Goal: Task Accomplishment & Management: Use online tool/utility

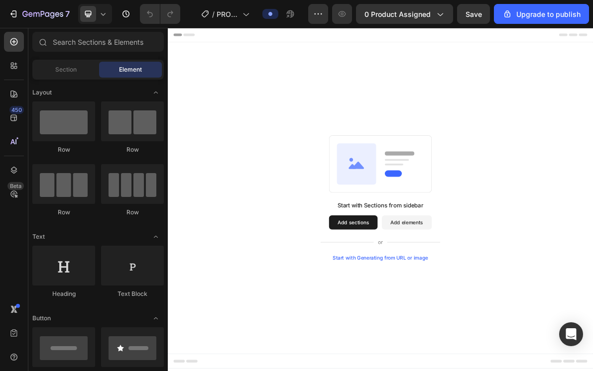
click at [442, 303] on button "Add sections" at bounding box center [428, 302] width 68 height 20
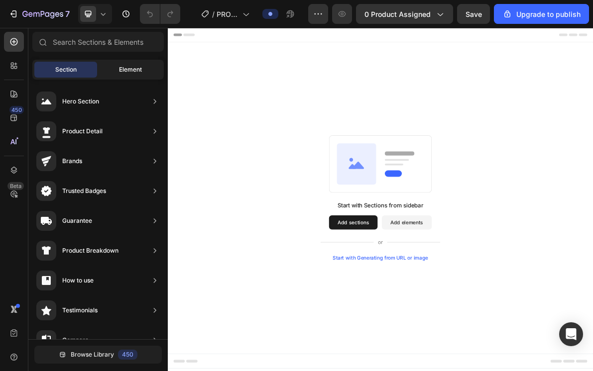
click at [137, 67] on span "Element" at bounding box center [130, 69] width 23 height 9
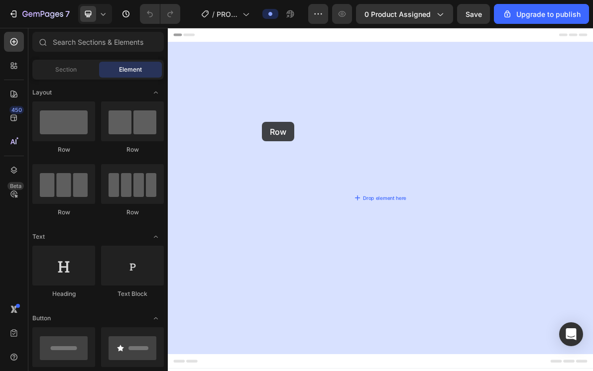
drag, startPoint x: 293, startPoint y: 150, endPoint x: 300, endPoint y: 159, distance: 11.1
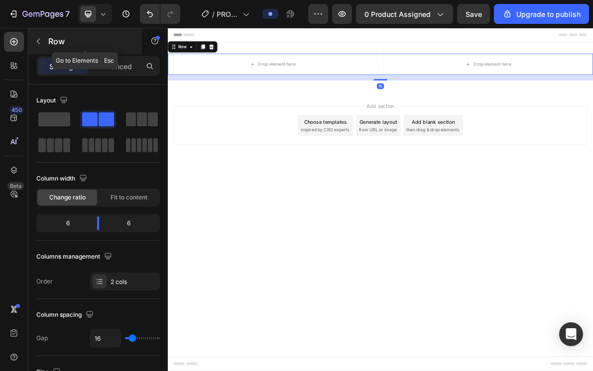
click at [50, 43] on p "Row" at bounding box center [90, 41] width 85 height 12
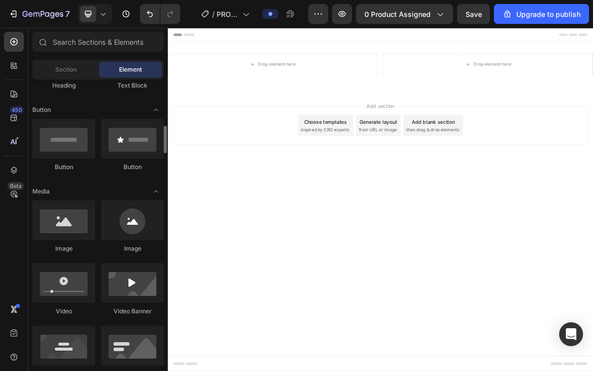
scroll to position [243, 0]
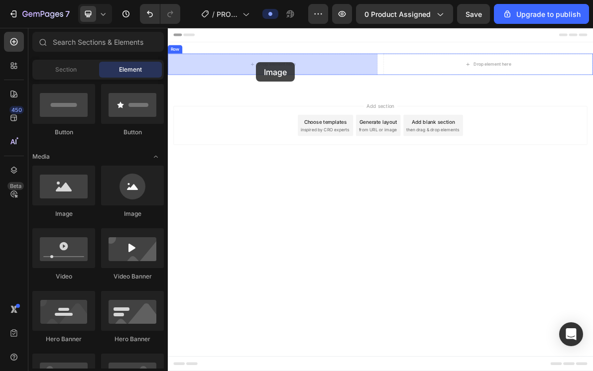
drag, startPoint x: 234, startPoint y: 222, endPoint x: 292, endPoint y: 76, distance: 156.9
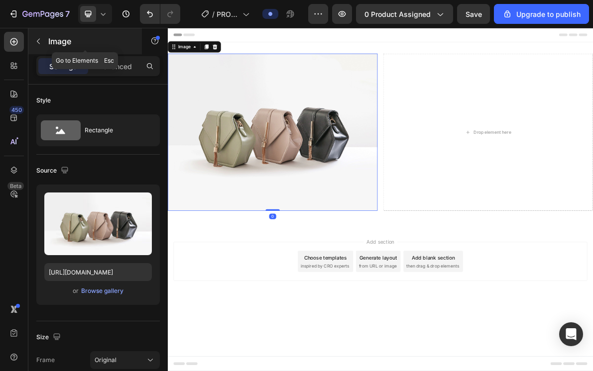
click at [36, 40] on icon "button" at bounding box center [38, 41] width 8 height 8
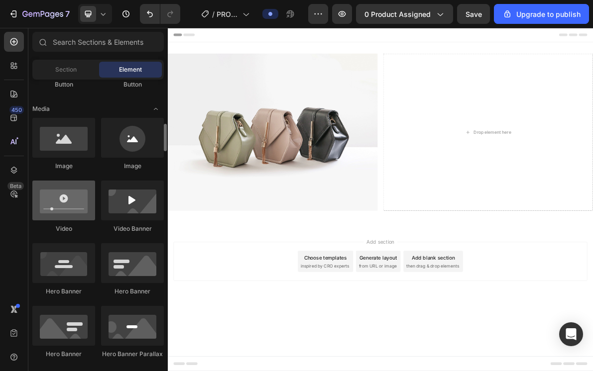
scroll to position [288, 0]
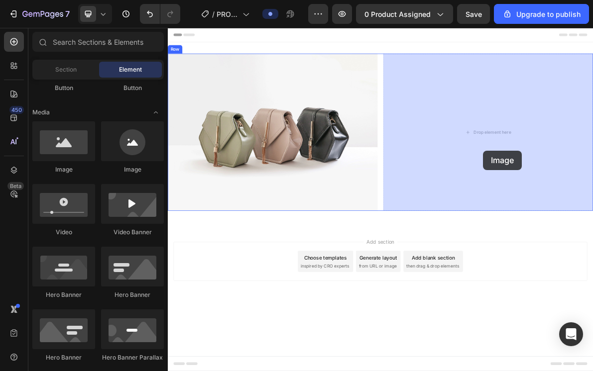
drag, startPoint x: 242, startPoint y: 178, endPoint x: 611, endPoint y: 200, distance: 369.1
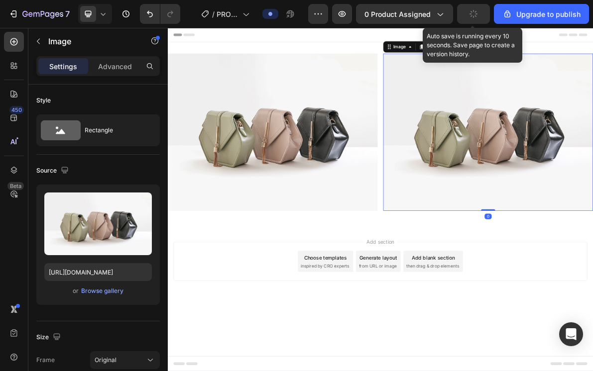
click at [471, 12] on icon "button" at bounding box center [473, 14] width 8 height 8
click at [471, 12] on icon "button" at bounding box center [473, 14] width 10 height 10
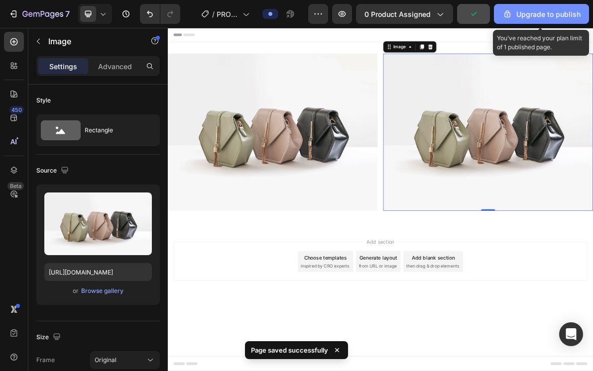
click at [528, 14] on div "Upgrade to publish" at bounding box center [541, 14] width 78 height 10
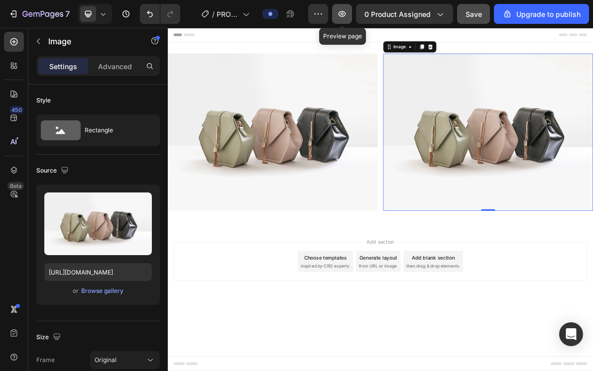
click at [339, 14] on icon "button" at bounding box center [342, 14] width 10 height 10
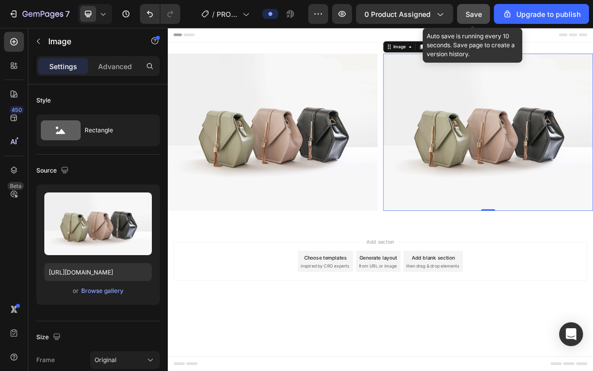
click at [478, 13] on span "Save" at bounding box center [474, 14] width 16 height 8
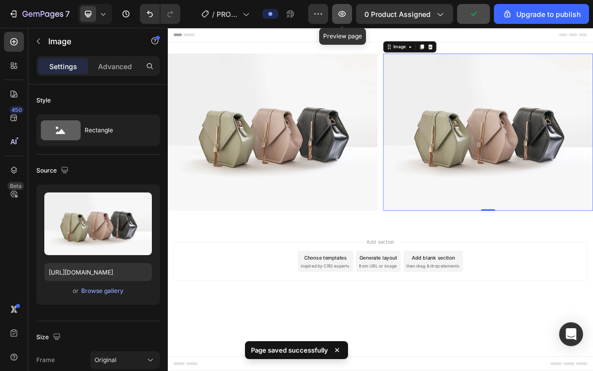
click at [343, 13] on icon "button" at bounding box center [342, 14] width 10 height 10
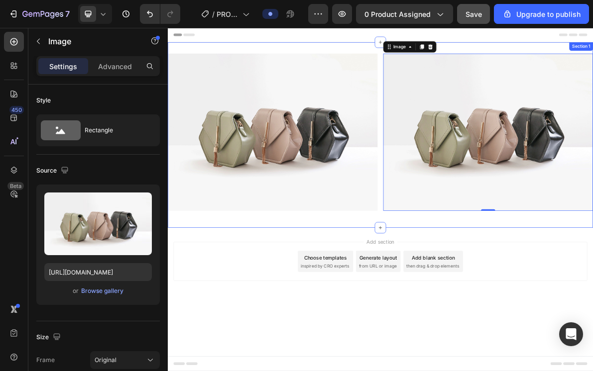
click at [485, 306] on div "Image Image 0 Row Section 1" at bounding box center [466, 178] width 597 height 261
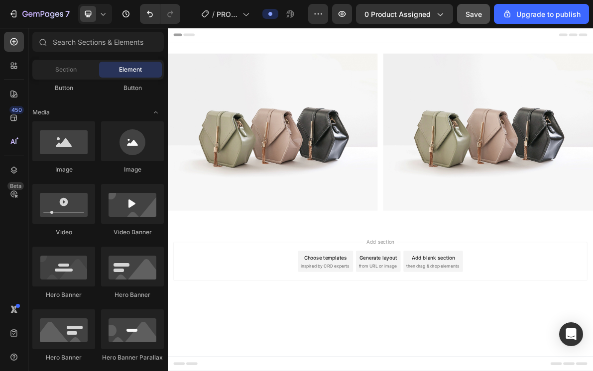
click at [538, 360] on span "then drag & drop elements" at bounding box center [540, 362] width 74 height 9
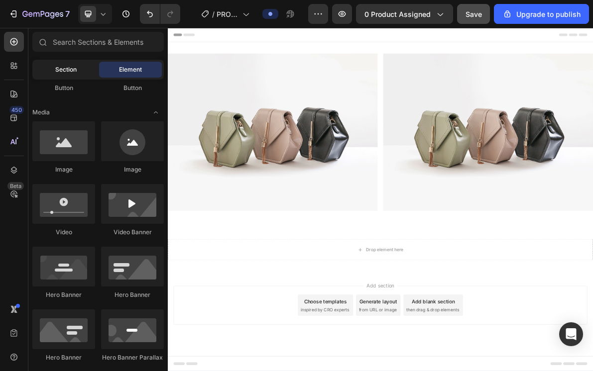
click at [69, 71] on span "Section" at bounding box center [65, 69] width 21 height 9
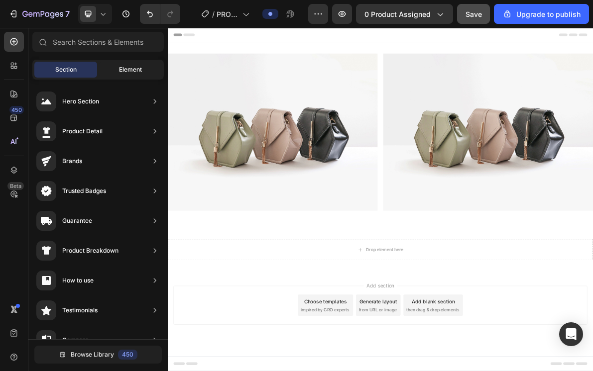
click at [120, 68] on span "Element" at bounding box center [130, 69] width 23 height 9
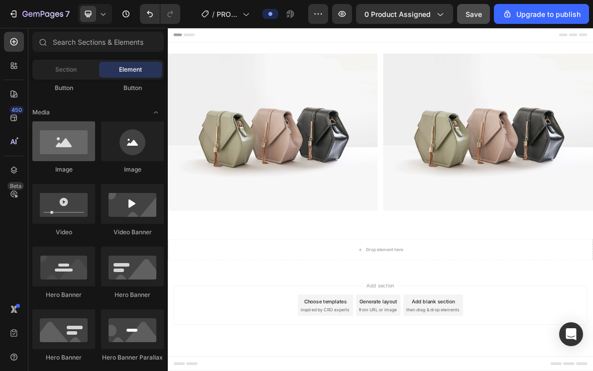
scroll to position [0, 0]
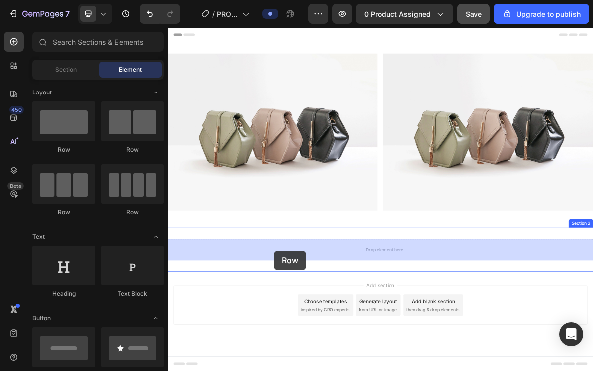
drag, startPoint x: 294, startPoint y: 154, endPoint x: 317, endPoint y: 340, distance: 187.0
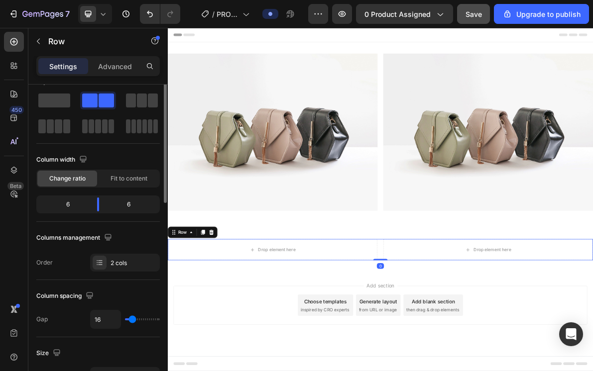
scroll to position [25, 0]
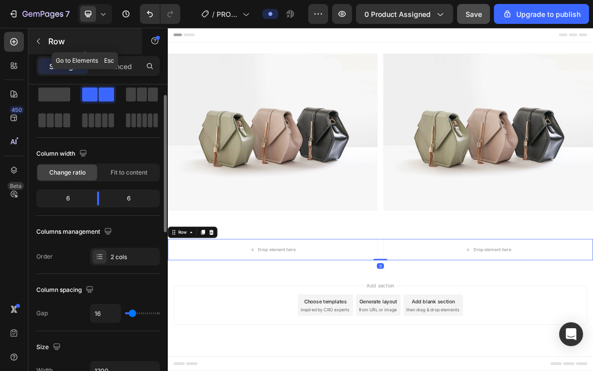
click at [48, 44] on p "Row" at bounding box center [90, 41] width 85 height 12
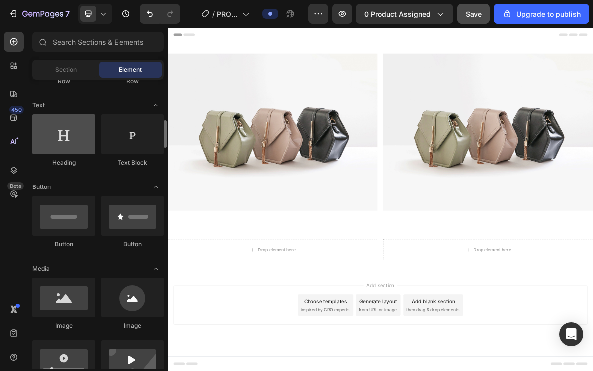
scroll to position [167, 0]
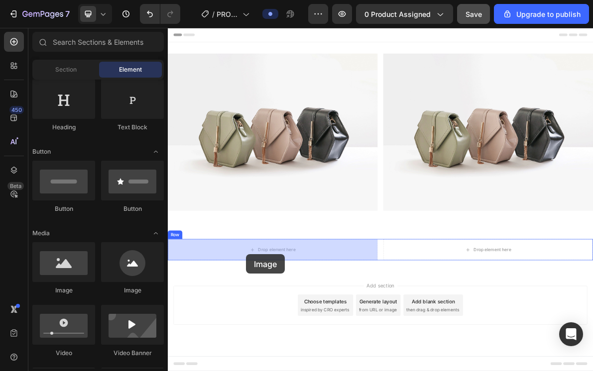
drag, startPoint x: 237, startPoint y: 291, endPoint x: 277, endPoint y: 346, distance: 67.7
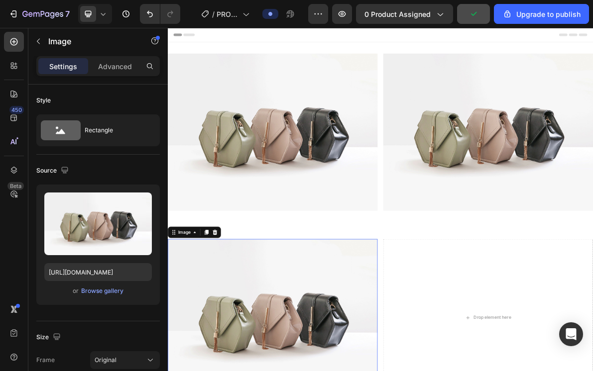
drag, startPoint x: 258, startPoint y: 261, endPoint x: 238, endPoint y: 354, distance: 95.7
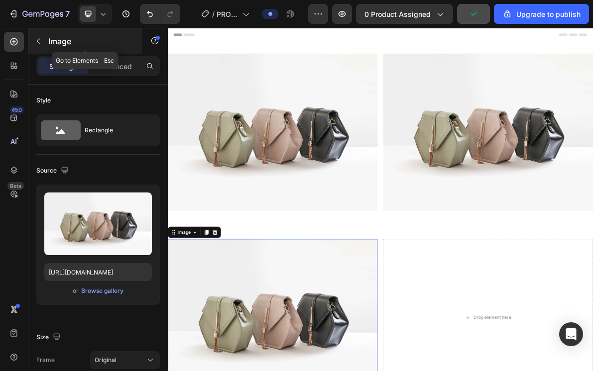
click at [62, 46] on p "Image" at bounding box center [90, 41] width 85 height 12
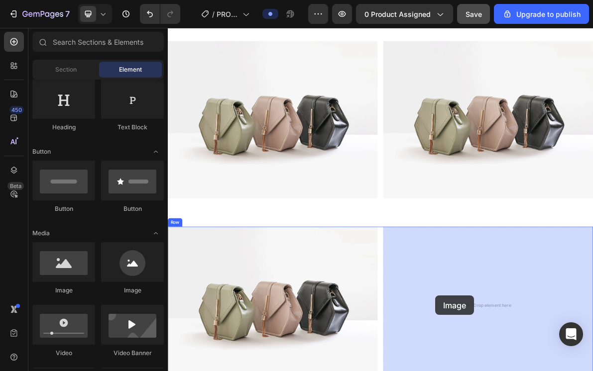
scroll to position [139, 0]
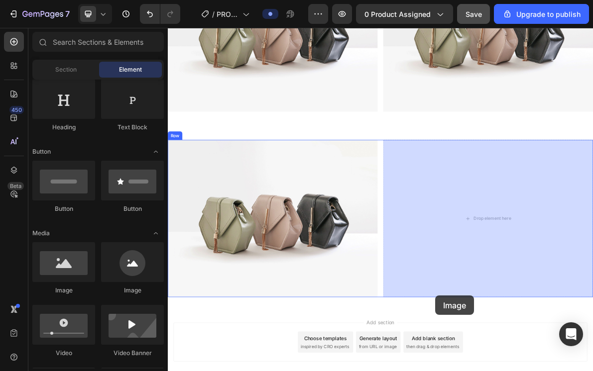
drag, startPoint x: 239, startPoint y: 291, endPoint x: 550, endPoint y: 403, distance: 330.2
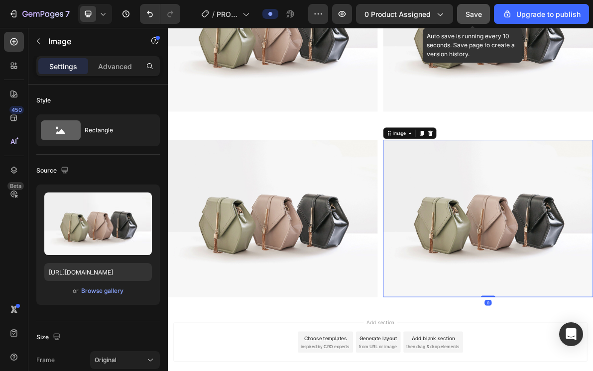
click at [480, 10] on span "Save" at bounding box center [474, 14] width 16 height 8
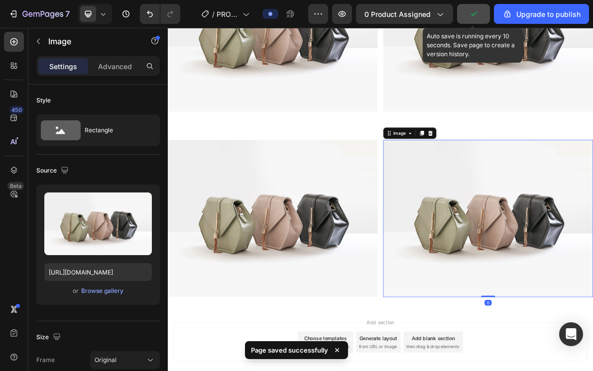
click at [475, 14] on icon "button" at bounding box center [473, 14] width 10 height 10
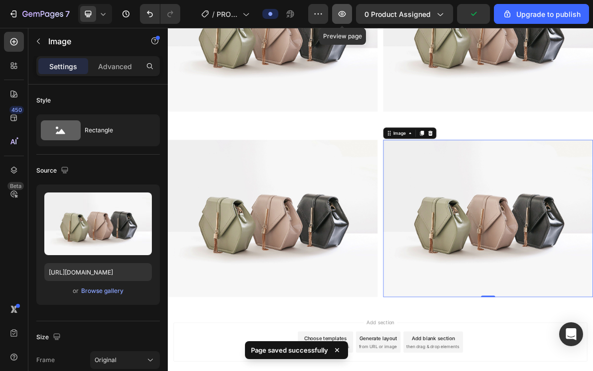
click at [343, 11] on icon "button" at bounding box center [342, 14] width 7 height 6
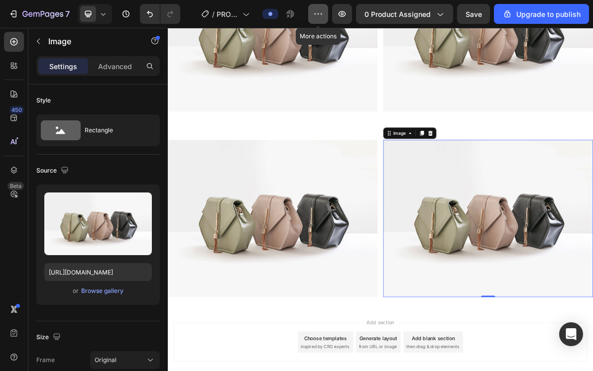
click at [316, 15] on icon "button" at bounding box center [318, 14] width 10 height 10
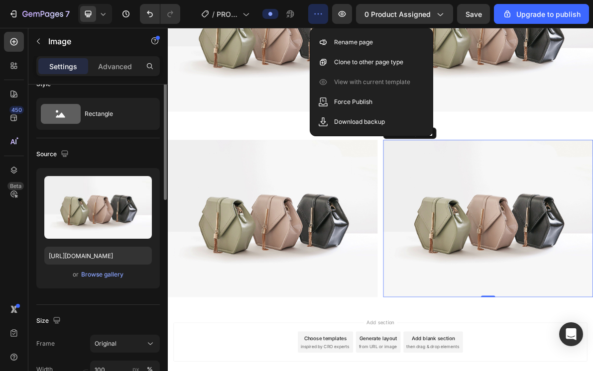
scroll to position [0, 0]
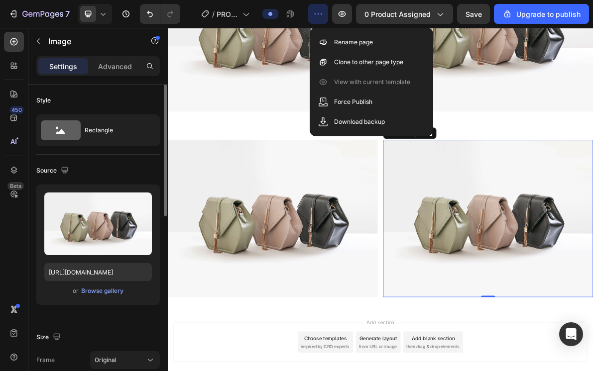
click at [13, 220] on div "450 Beta" at bounding box center [14, 166] width 20 height 268
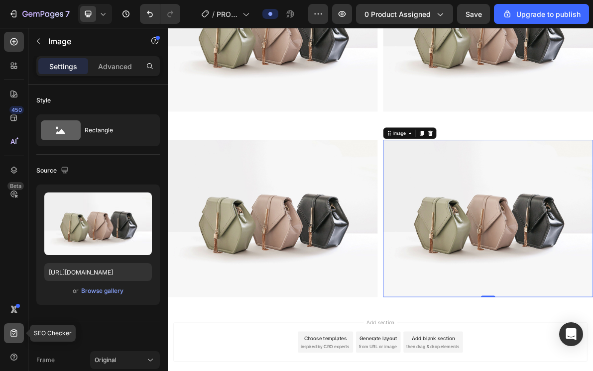
click at [19, 336] on div at bounding box center [14, 334] width 20 height 20
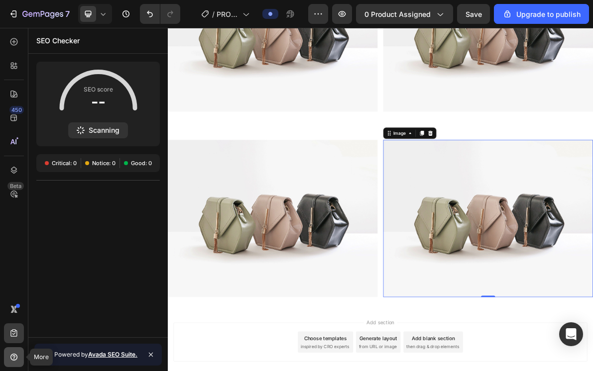
click at [15, 351] on div at bounding box center [14, 358] width 20 height 20
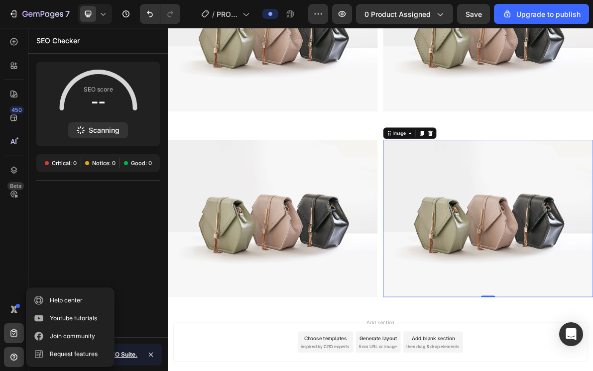
click at [52, 271] on div "SEO score Scanning Critical: 0 Notice: 0 Good: 0" at bounding box center [97, 196] width 139 height 268
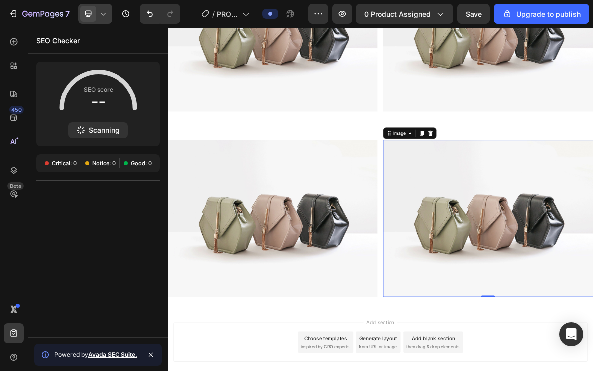
click at [106, 10] on icon at bounding box center [103, 14] width 10 height 10
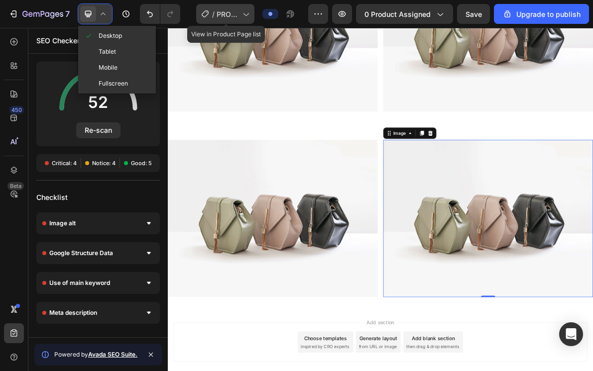
click at [249, 13] on icon at bounding box center [245, 14] width 10 height 10
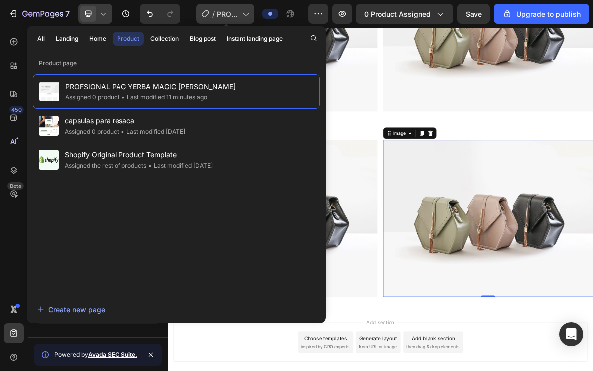
click at [225, 16] on span "PROFSIONAL PAG YERBA MAGIC FRASCO" at bounding box center [228, 14] width 22 height 10
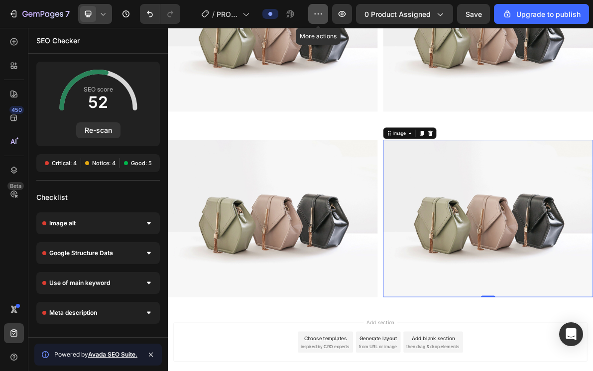
click at [318, 17] on icon "button" at bounding box center [318, 14] width 10 height 10
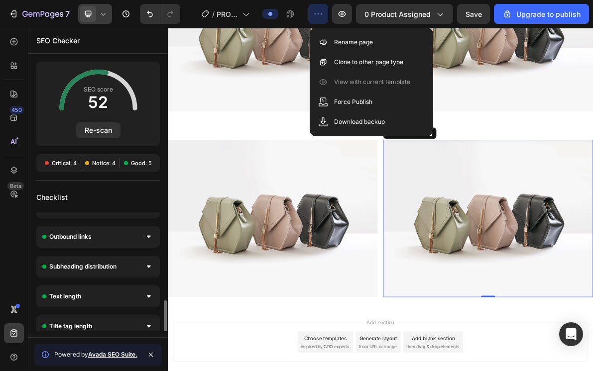
scroll to position [261, 0]
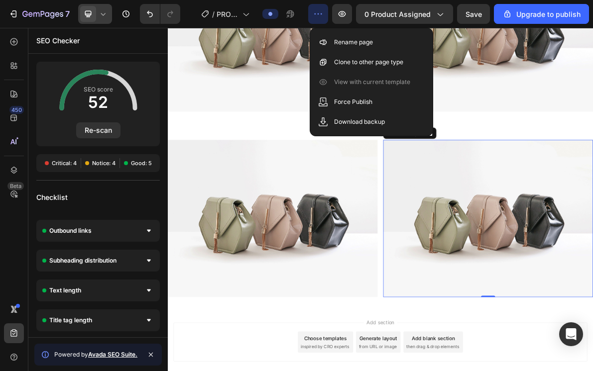
click at [151, 353] on icon at bounding box center [151, 355] width 8 height 8
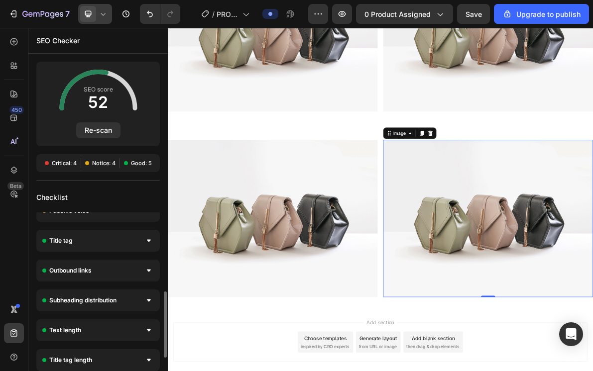
scroll to position [0, 0]
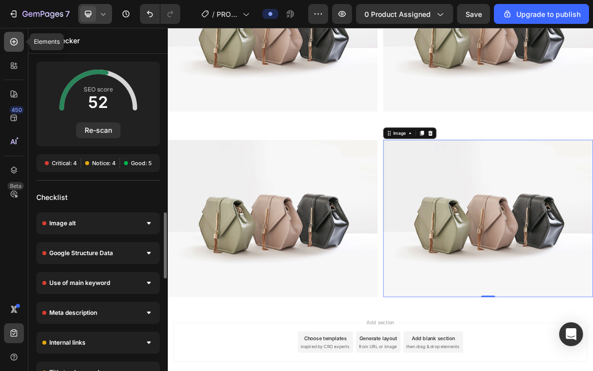
click at [16, 42] on icon at bounding box center [14, 42] width 10 height 10
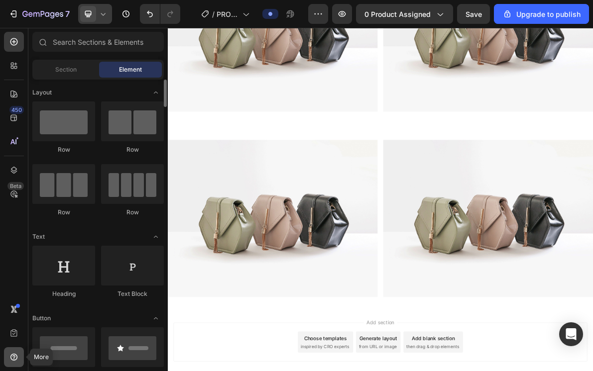
click at [10, 353] on icon at bounding box center [14, 357] width 10 height 10
click at [12, 332] on icon at bounding box center [14, 334] width 10 height 10
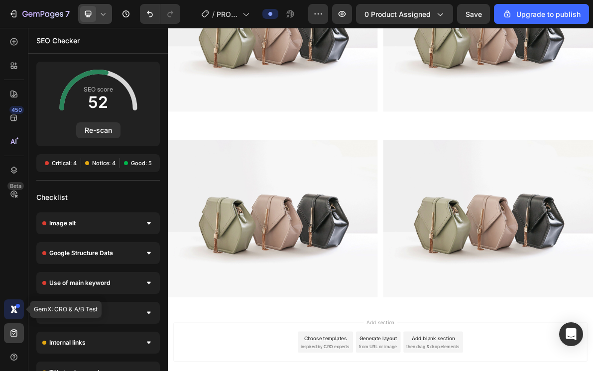
click at [14, 311] on icon at bounding box center [14, 310] width 10 height 10
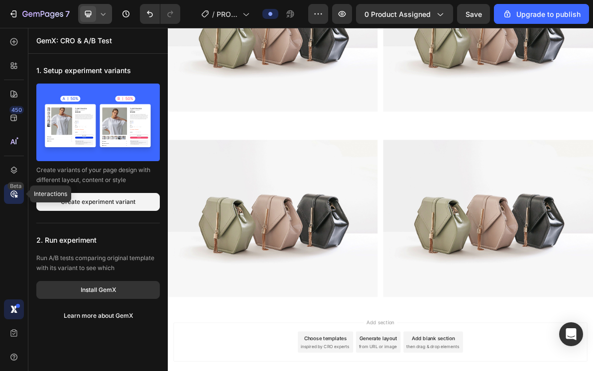
click at [15, 195] on icon at bounding box center [15, 196] width 3 height 3
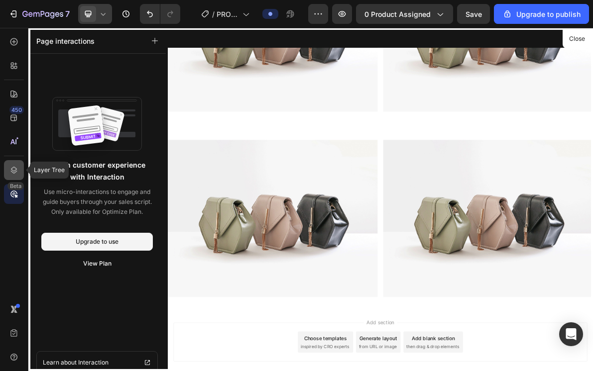
click at [16, 172] on icon at bounding box center [14, 170] width 10 height 10
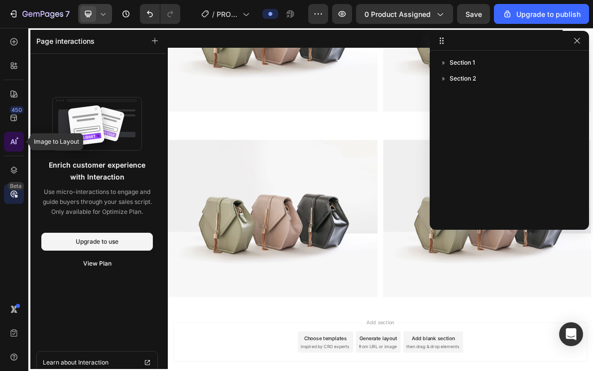
click at [16, 142] on icon at bounding box center [14, 142] width 10 height 10
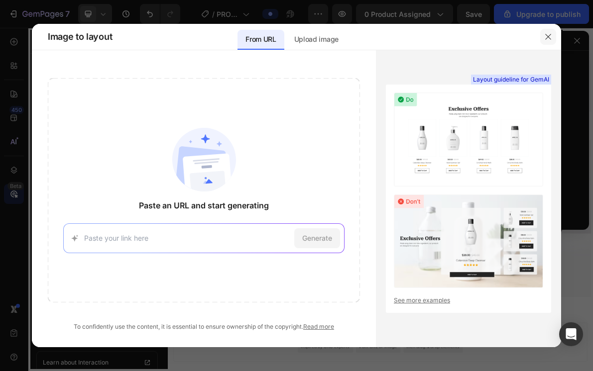
click at [547, 37] on icon "button" at bounding box center [548, 37] width 8 height 8
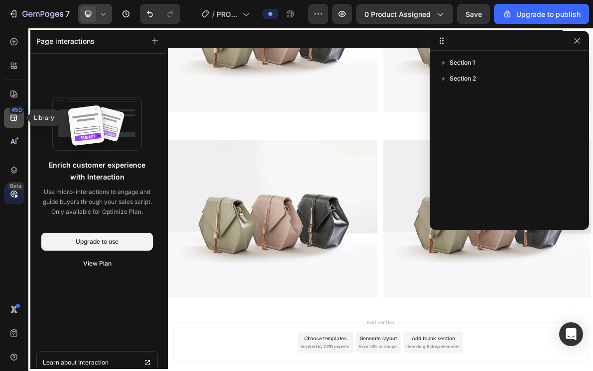
click at [11, 111] on div "450" at bounding box center [16, 110] width 14 height 8
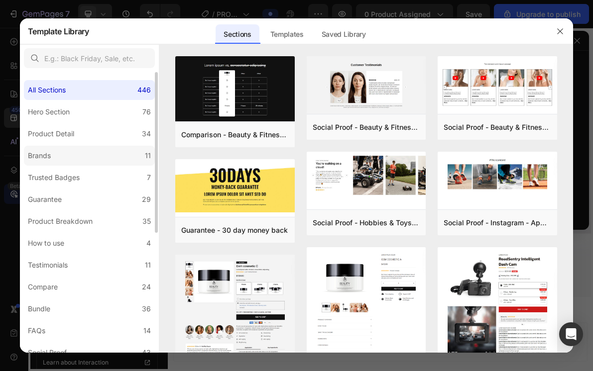
scroll to position [21, 0]
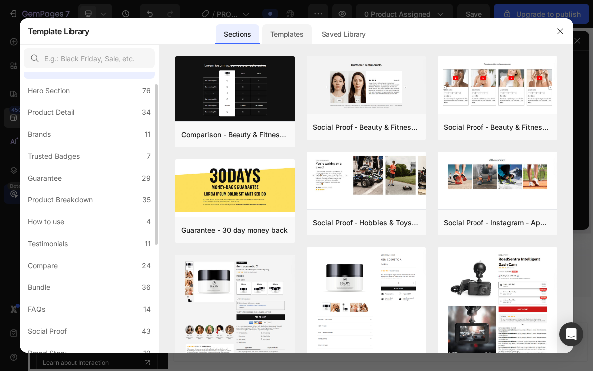
click at [288, 32] on div "Templates" at bounding box center [286, 34] width 49 height 20
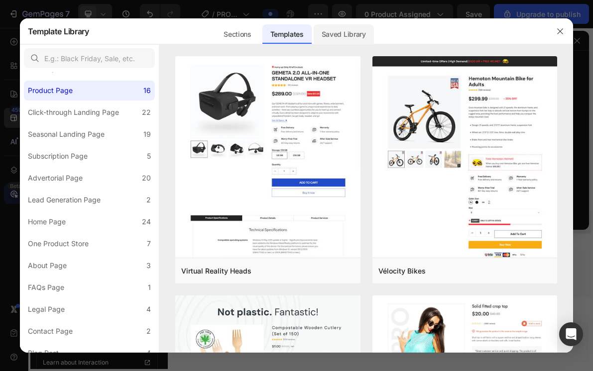
click at [329, 32] on div "Saved Library" at bounding box center [344, 34] width 60 height 20
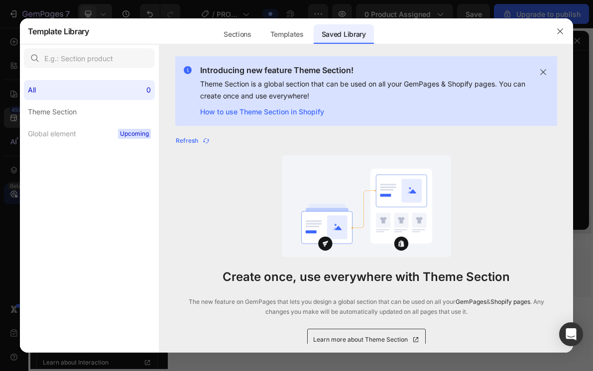
scroll to position [0, 0]
click at [561, 30] on icon "button" at bounding box center [560, 31] width 8 height 8
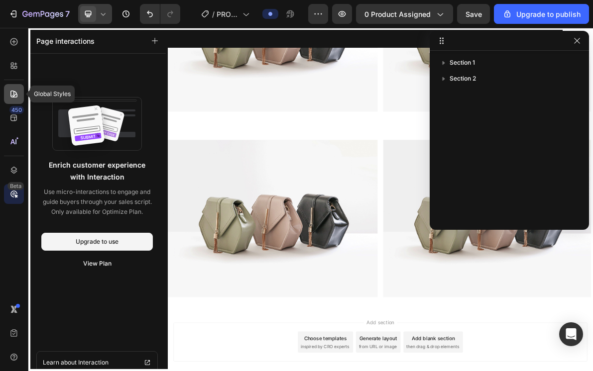
click at [15, 94] on icon at bounding box center [13, 94] width 7 height 7
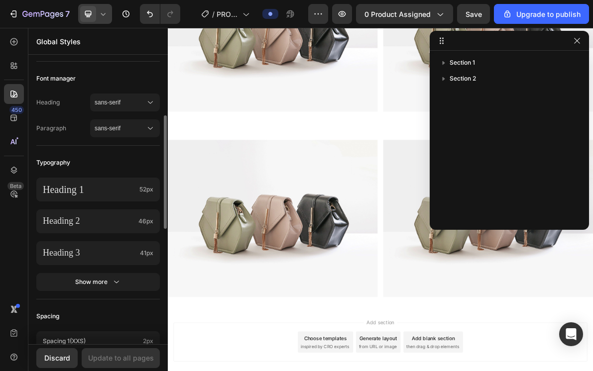
scroll to position [137, 0]
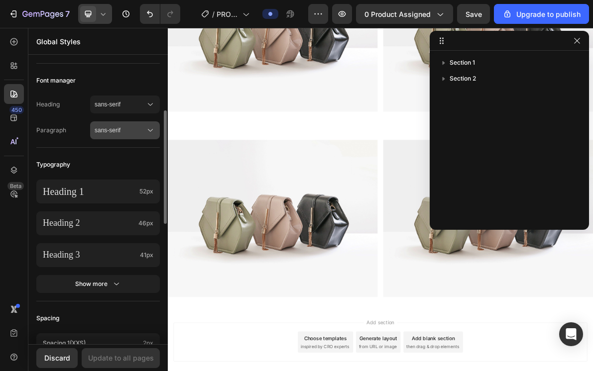
click at [120, 128] on span "sans-serif" at bounding box center [120, 130] width 51 height 9
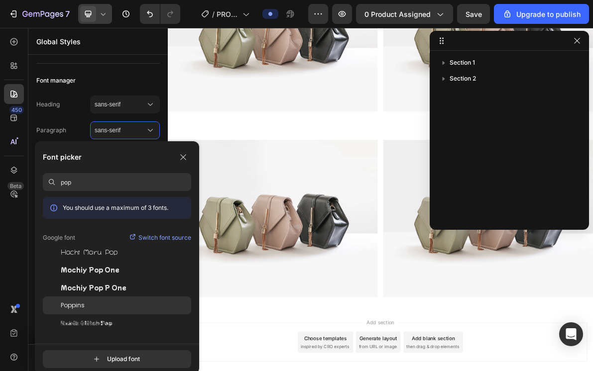
type input "pop"
click at [85, 306] on div "Poppins" at bounding box center [126, 305] width 130 height 9
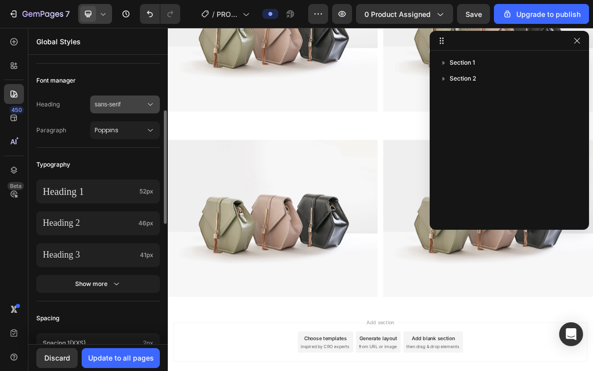
click at [119, 104] on span "sans-serif" at bounding box center [120, 104] width 51 height 9
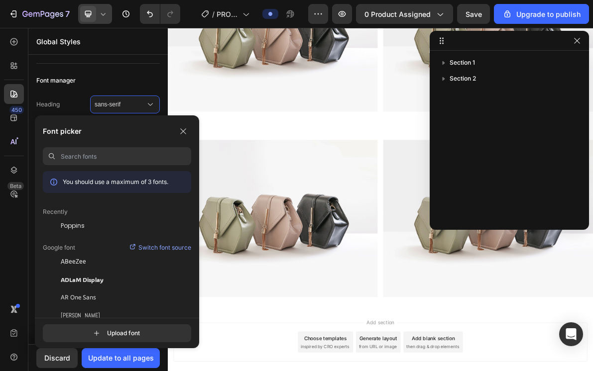
click at [108, 155] on input at bounding box center [126, 156] width 130 height 18
click at [80, 227] on span "Poppins" at bounding box center [73, 226] width 24 height 9
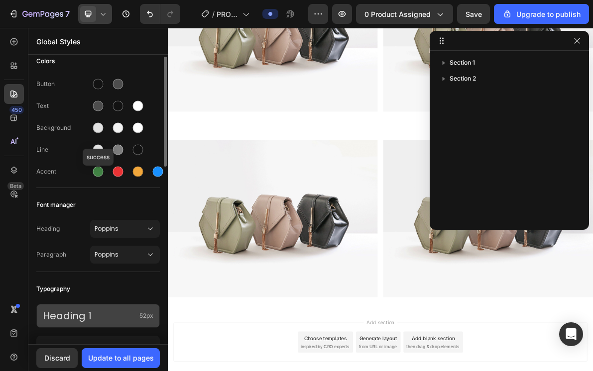
scroll to position [0, 0]
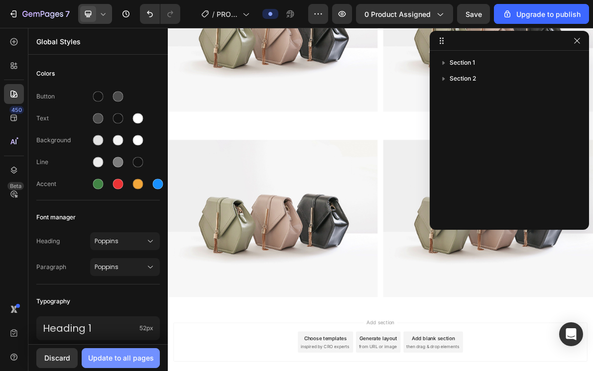
click at [122, 365] on button "Update to all pages" at bounding box center [121, 359] width 78 height 20
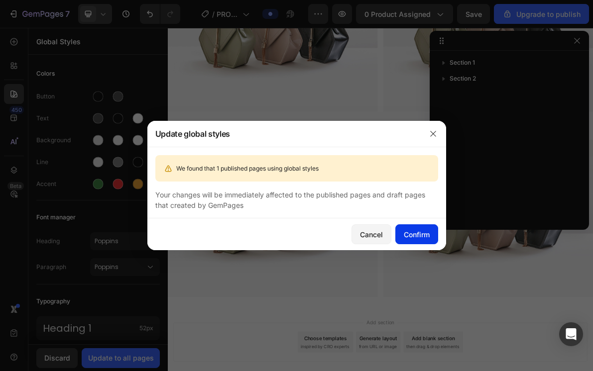
click at [414, 236] on div "Confirm" at bounding box center [417, 235] width 26 height 10
click at [18, 89] on div at bounding box center [296, 185] width 593 height 371
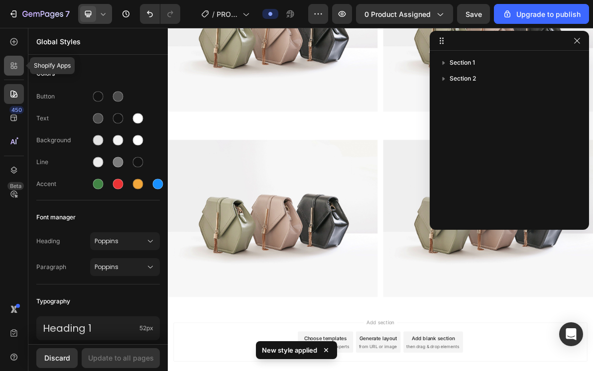
click at [10, 70] on icon at bounding box center [14, 66] width 10 height 10
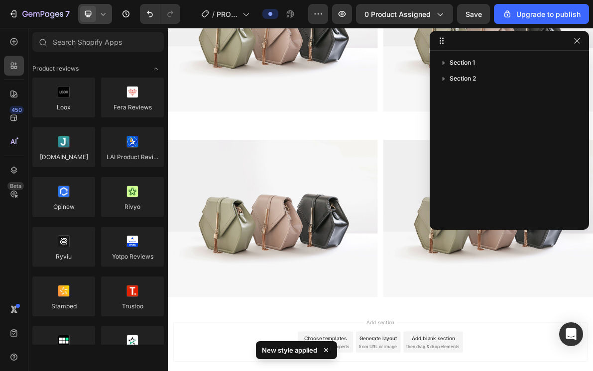
click at [11, 30] on div "450 Beta" at bounding box center [14, 200] width 28 height 344
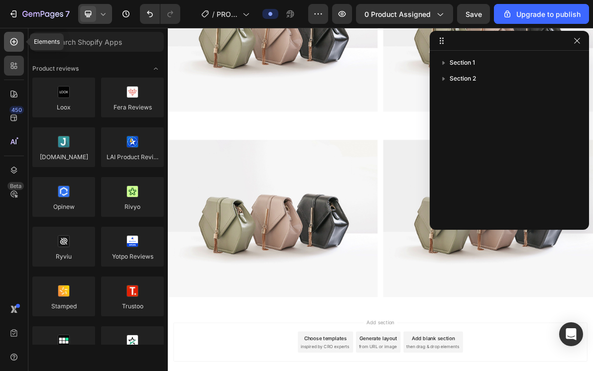
click at [11, 42] on icon at bounding box center [14, 42] width 10 height 10
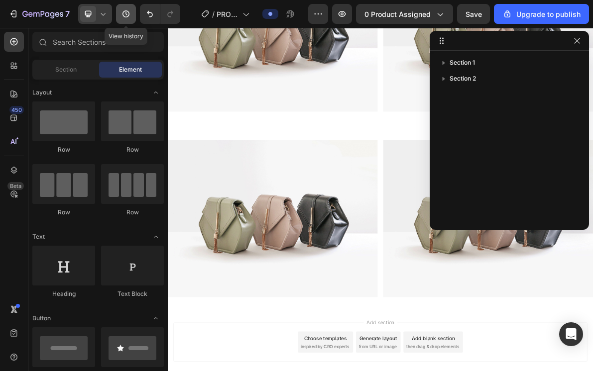
click at [124, 12] on icon "button" at bounding box center [126, 14] width 10 height 10
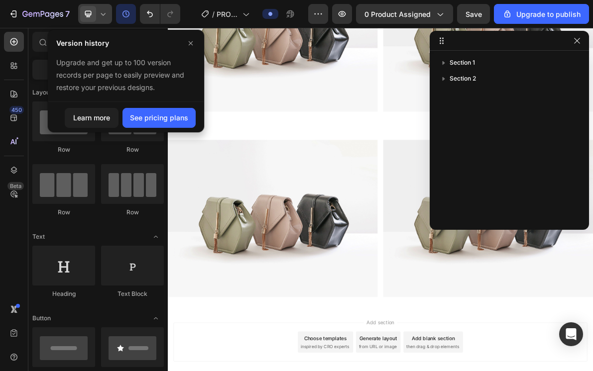
click at [124, 11] on icon "button" at bounding box center [125, 13] width 7 height 7
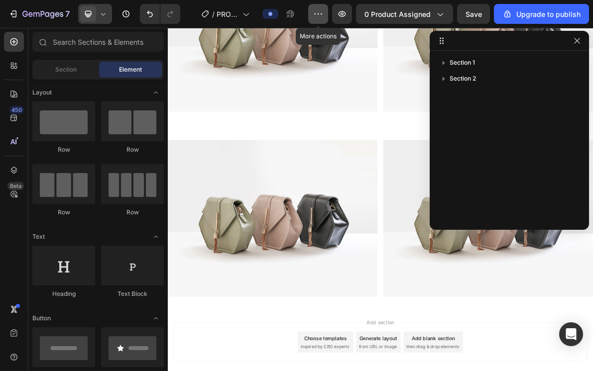
click at [322, 9] on icon "button" at bounding box center [318, 14] width 10 height 10
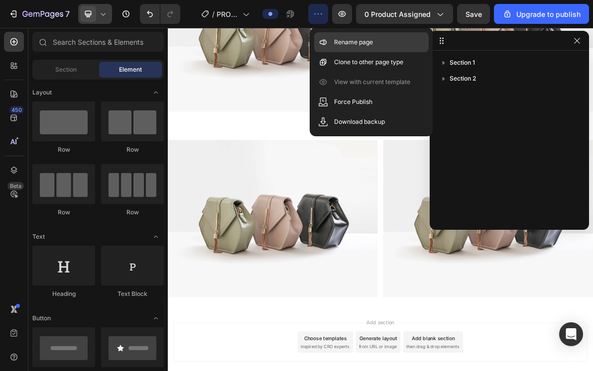
click at [329, 52] on div "Rename page" at bounding box center [371, 62] width 115 height 20
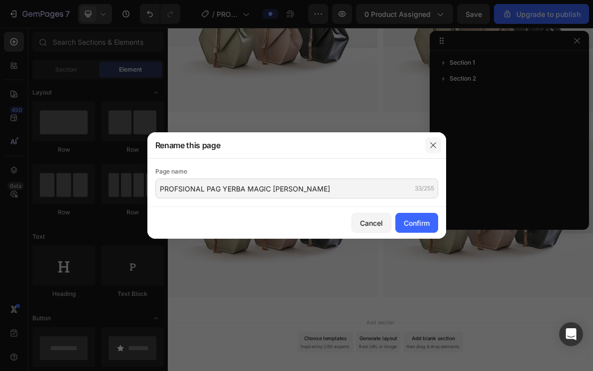
click at [435, 142] on icon "button" at bounding box center [433, 145] width 8 height 8
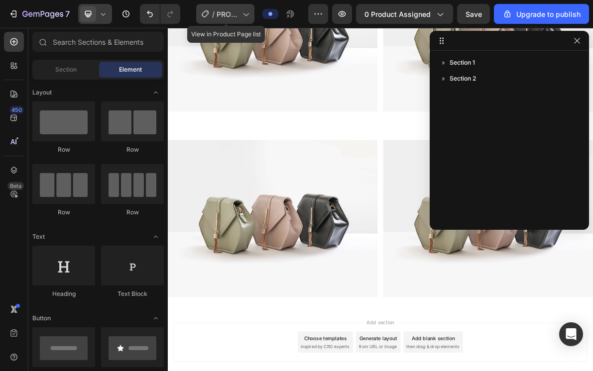
click at [249, 15] on icon at bounding box center [245, 14] width 10 height 10
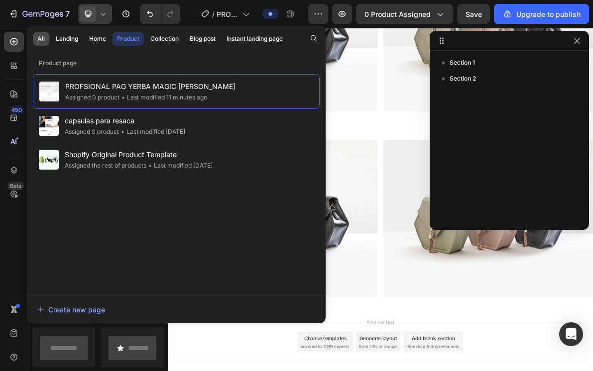
click at [41, 37] on div "All" at bounding box center [40, 38] width 7 height 9
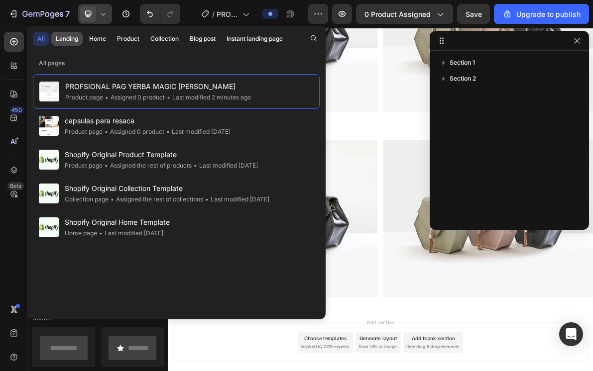
click at [61, 42] on div "Landing" at bounding box center [67, 38] width 22 height 9
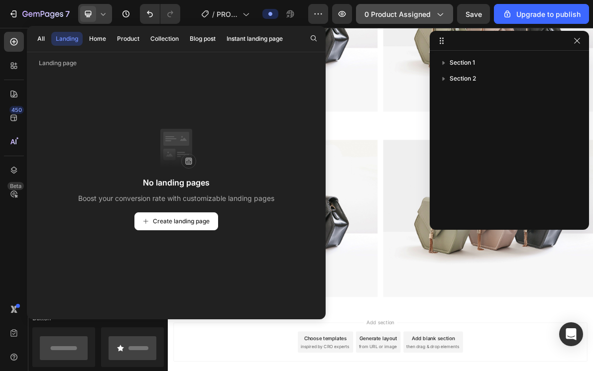
click at [435, 16] on div "0 product assigned" at bounding box center [404, 14] width 80 height 10
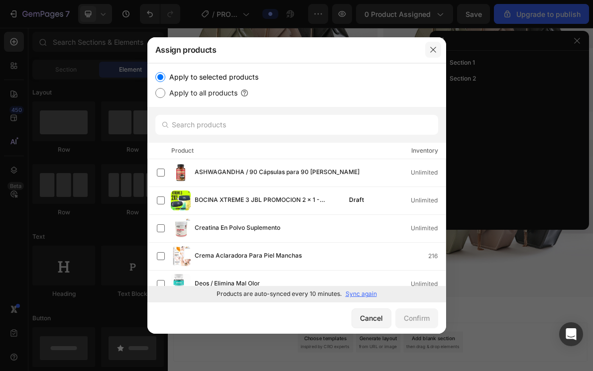
click at [434, 50] on icon "button" at bounding box center [433, 50] width 8 height 8
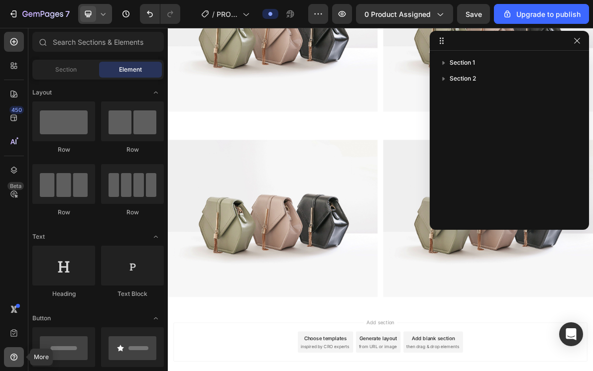
click at [14, 355] on icon at bounding box center [14, 357] width 10 height 10
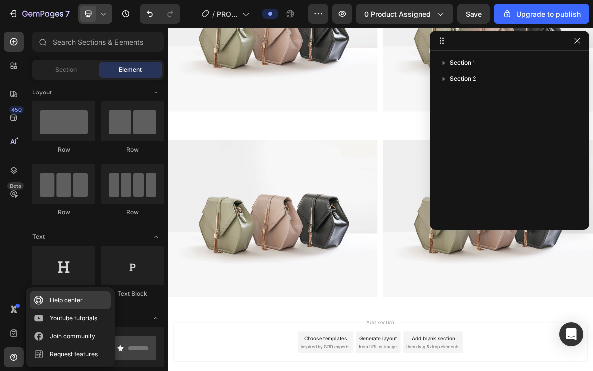
click at [64, 304] on div "Help center" at bounding box center [66, 301] width 33 height 10
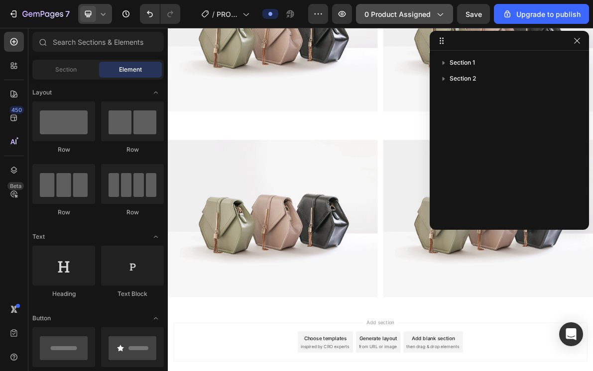
click at [439, 15] on icon "button" at bounding box center [440, 14] width 10 height 10
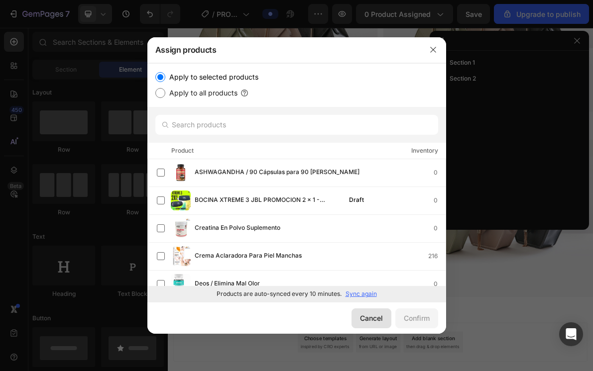
click at [374, 322] on div "Cancel" at bounding box center [371, 318] width 23 height 10
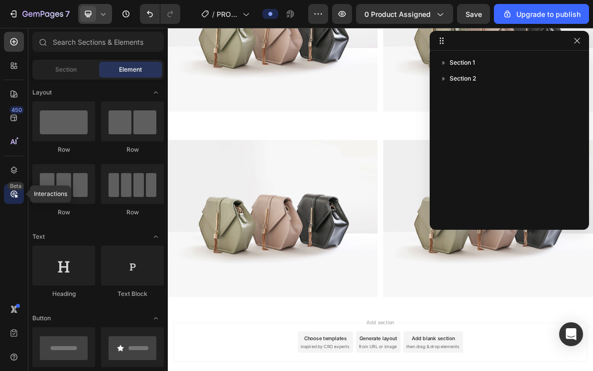
click at [11, 196] on icon at bounding box center [14, 194] width 10 height 10
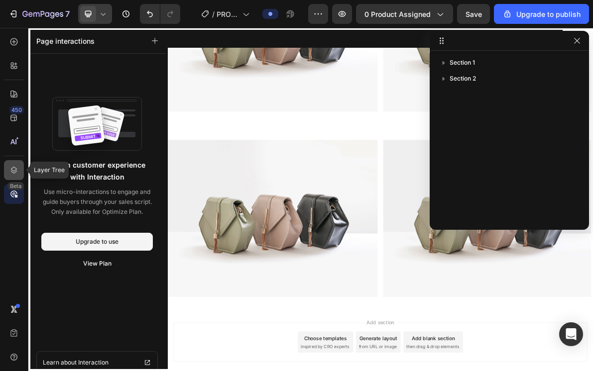
click at [14, 166] on icon at bounding box center [14, 170] width 10 height 10
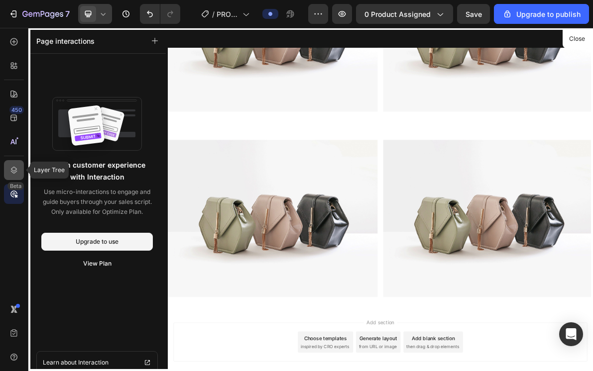
click at [14, 175] on icon at bounding box center [14, 170] width 10 height 10
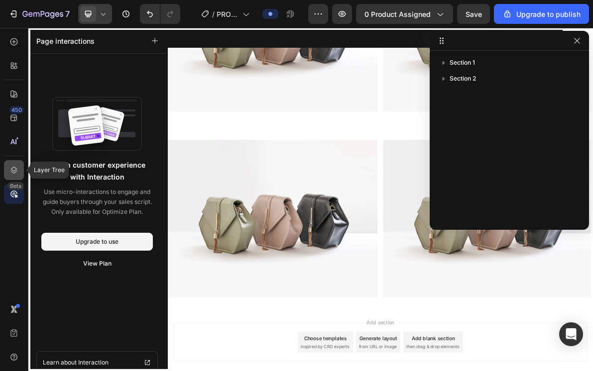
click at [14, 175] on icon at bounding box center [14, 170] width 10 height 10
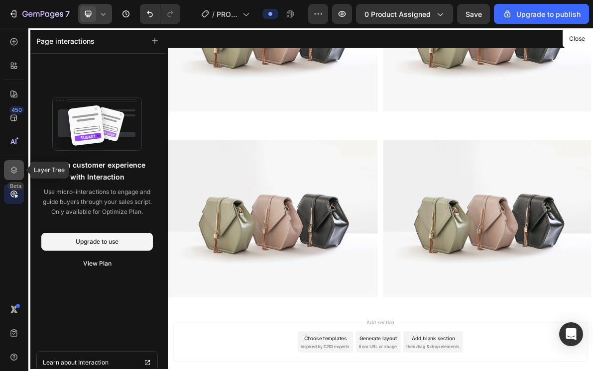
click at [14, 175] on icon at bounding box center [14, 170] width 10 height 10
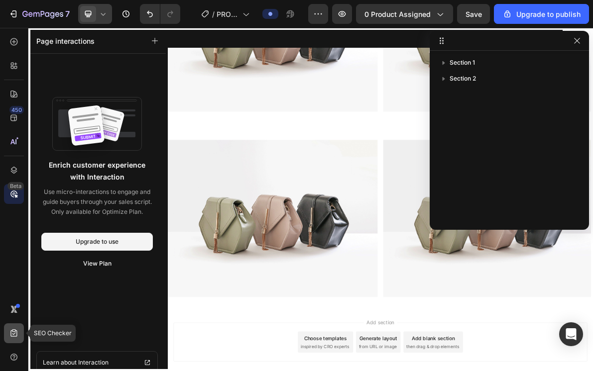
click at [15, 330] on icon at bounding box center [13, 333] width 6 height 7
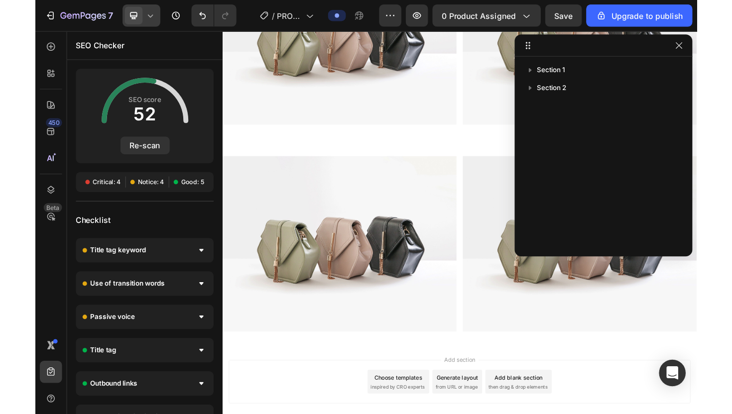
scroll to position [222, 0]
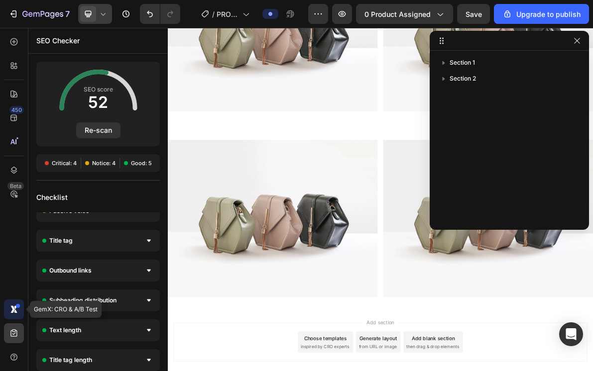
click at [18, 307] on div at bounding box center [14, 310] width 20 height 20
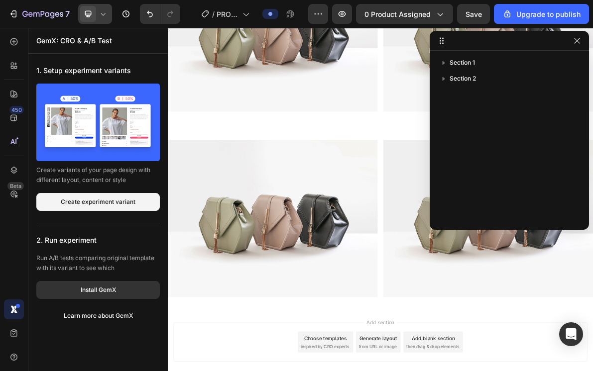
click at [106, 10] on icon at bounding box center [103, 14] width 10 height 10
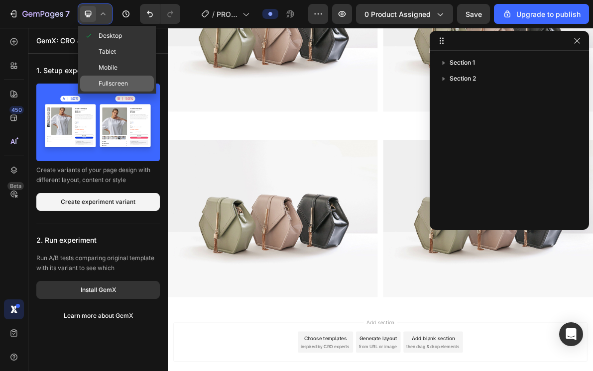
click at [110, 82] on span "Fullscreen" at bounding box center [113, 84] width 29 height 10
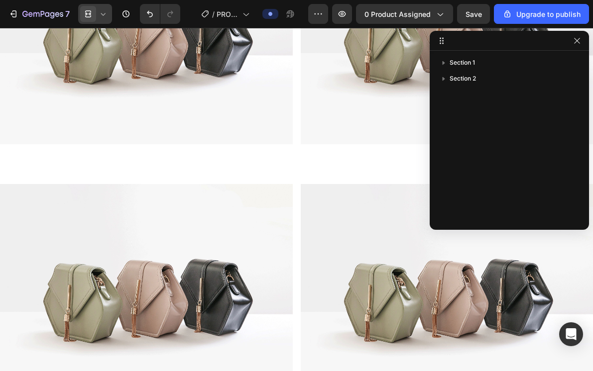
click at [104, 5] on div at bounding box center [95, 14] width 34 height 20
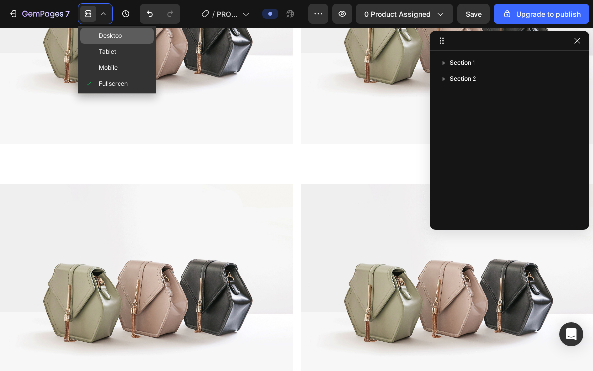
click at [108, 34] on span "Desktop" at bounding box center [110, 36] width 23 height 10
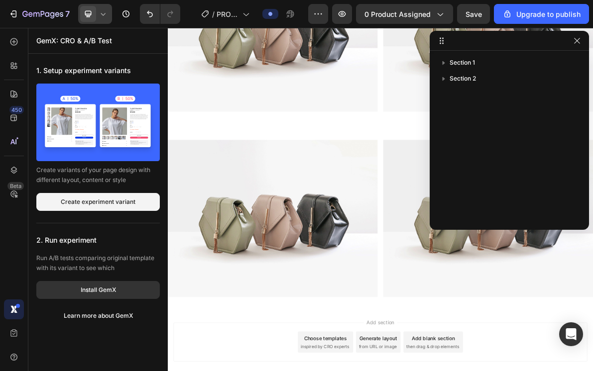
click at [104, 5] on div at bounding box center [95, 14] width 34 height 20
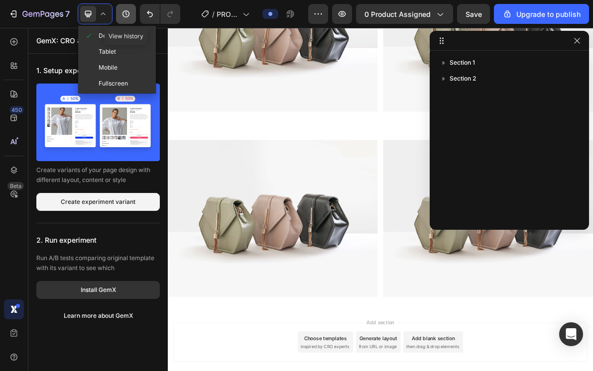
click at [126, 14] on icon "button" at bounding box center [125, 13] width 7 height 7
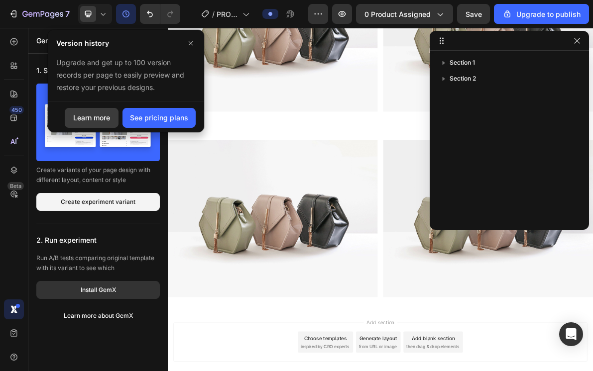
click at [111, 114] on button "Learn more" at bounding box center [92, 118] width 54 height 20
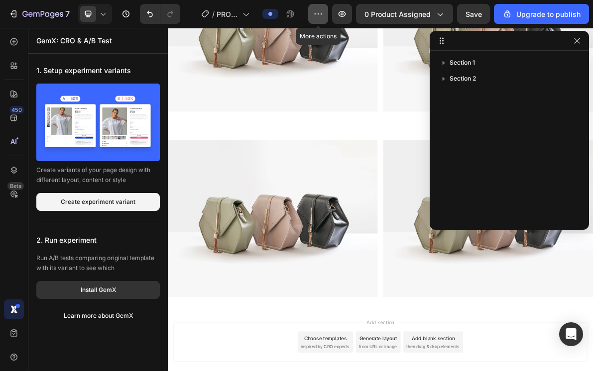
click at [327, 13] on button "button" at bounding box center [318, 14] width 20 height 20
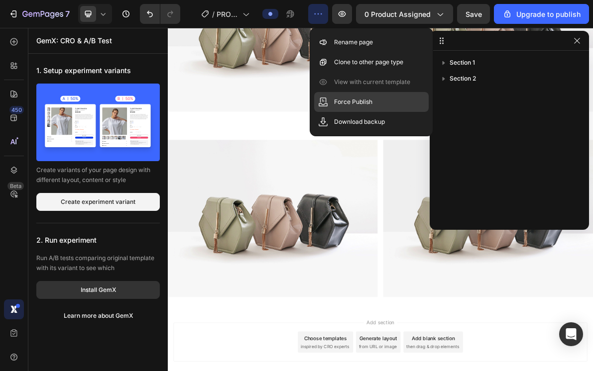
click at [347, 107] on p "Force Publish" at bounding box center [353, 102] width 38 height 10
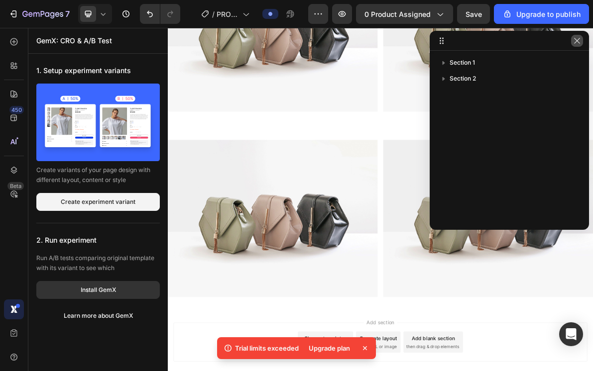
click at [582, 41] on button "button" at bounding box center [577, 41] width 12 height 12
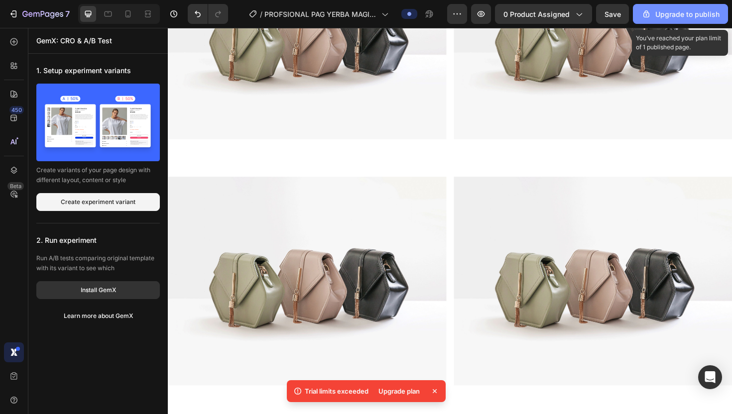
click at [592, 19] on div "Upgrade to publish" at bounding box center [680, 14] width 78 height 10
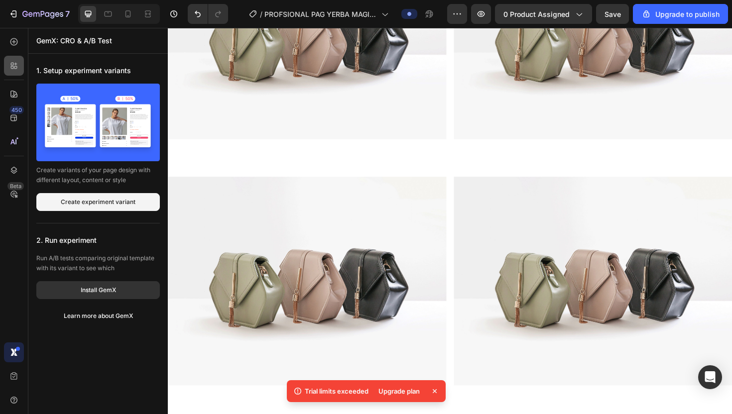
click at [5, 68] on div at bounding box center [14, 66] width 20 height 20
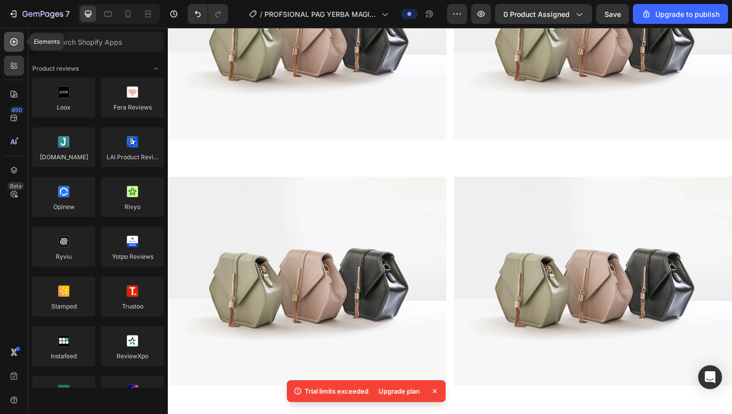
click at [9, 47] on div at bounding box center [14, 42] width 20 height 20
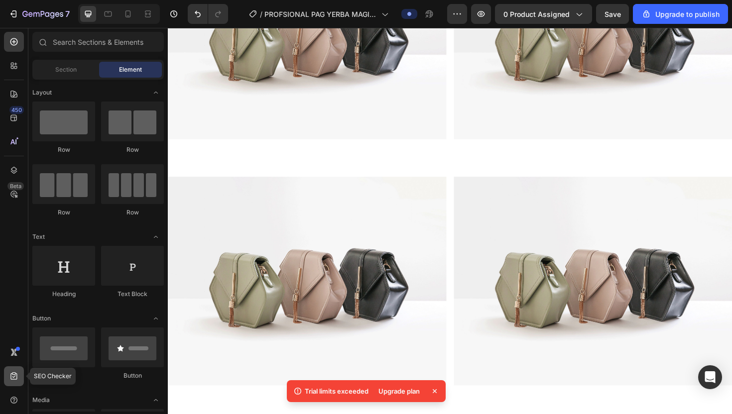
click at [12, 371] on icon at bounding box center [14, 376] width 10 height 10
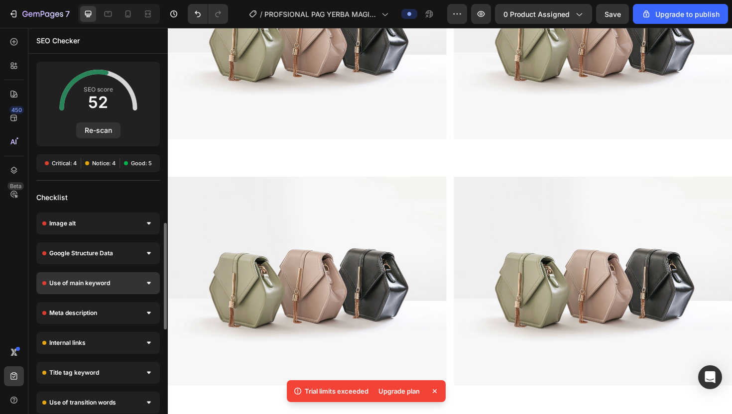
scroll to position [179, 0]
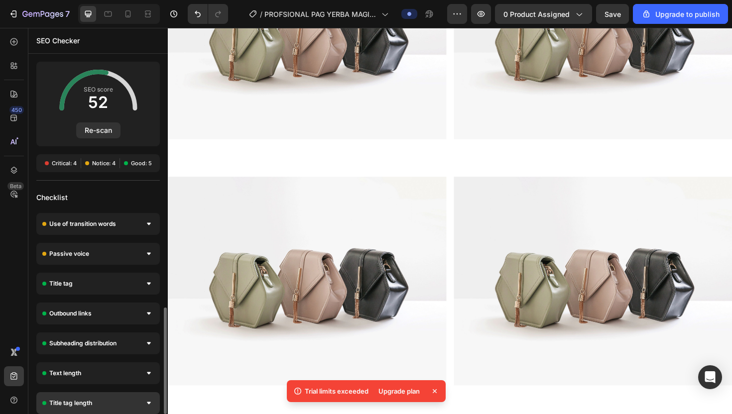
click at [97, 371] on div "Title tag length" at bounding box center [97, 403] width 123 height 22
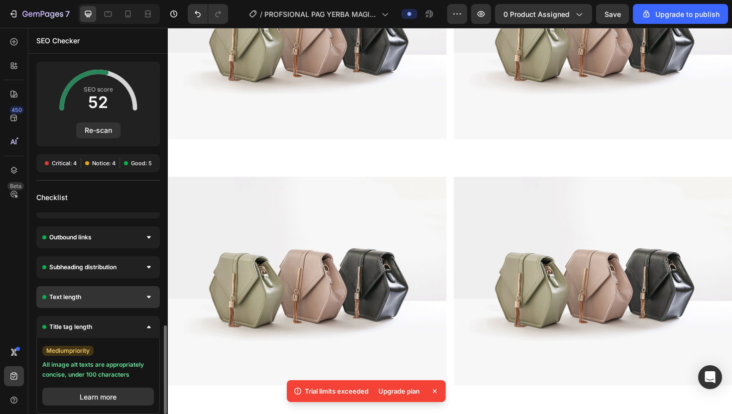
click at [107, 299] on div "Text length" at bounding box center [97, 297] width 123 height 22
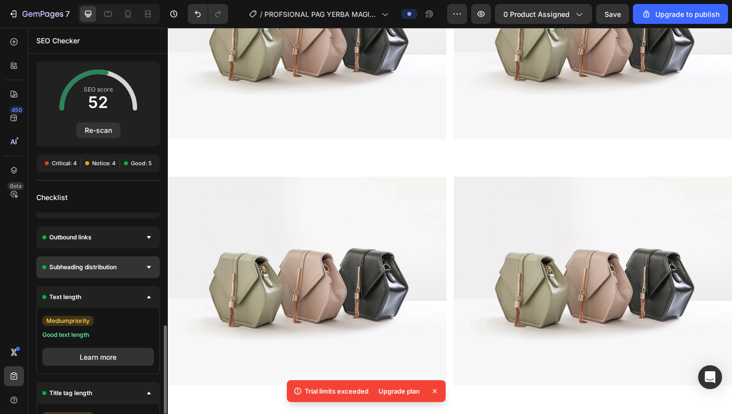
click at [121, 261] on div "Subheading distribution" at bounding box center [97, 267] width 123 height 22
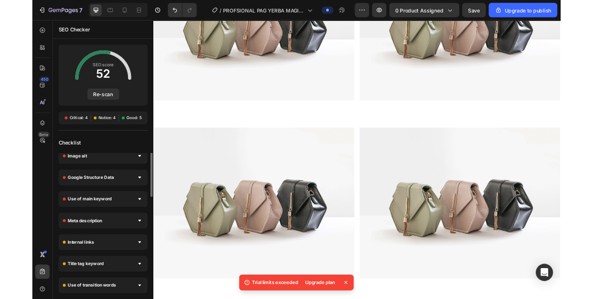
scroll to position [0, 0]
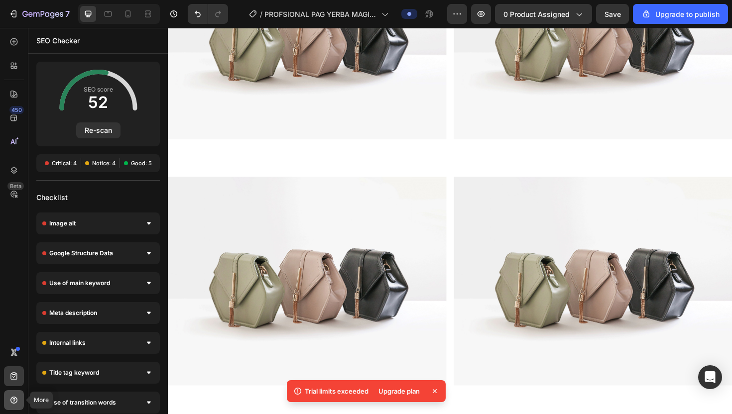
click at [16, 371] on icon at bounding box center [14, 400] width 10 height 10
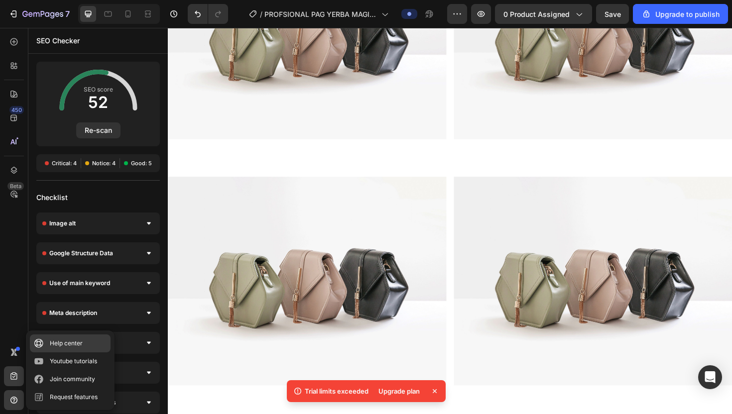
click at [61, 343] on div "Help center" at bounding box center [66, 344] width 33 height 10
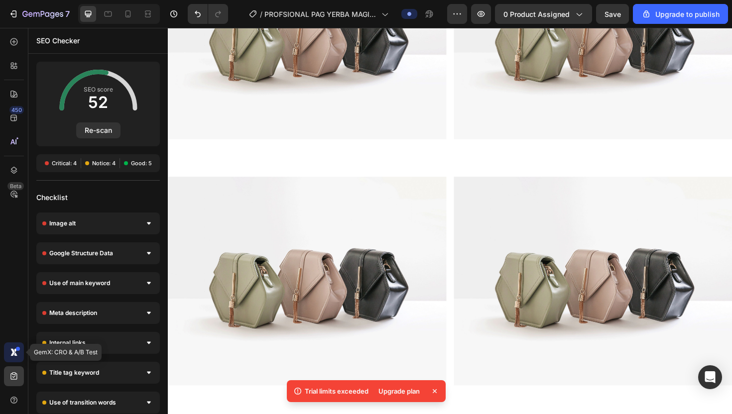
click at [14, 349] on icon at bounding box center [15, 350] width 3 height 3
